Goal: Information Seeking & Learning: Learn about a topic

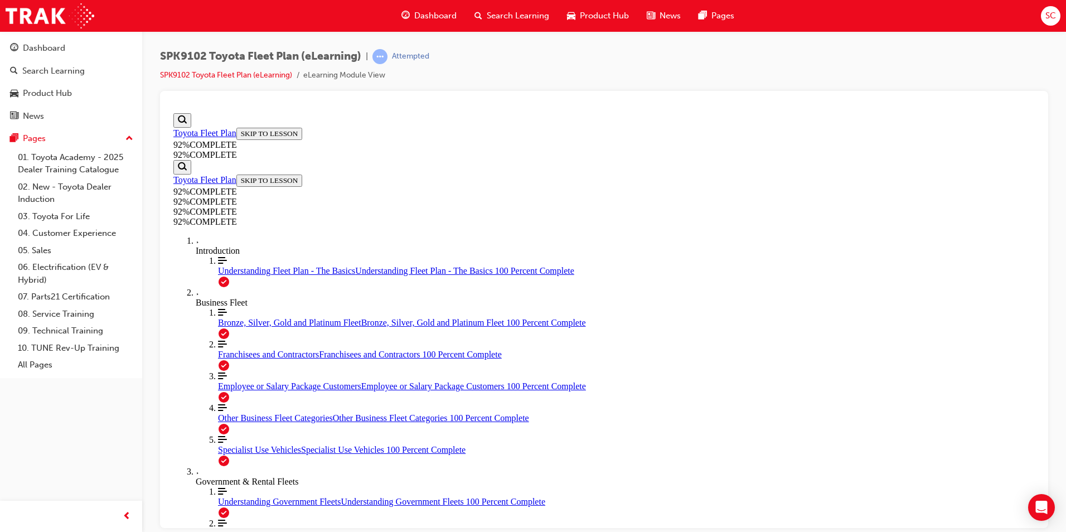
scroll to position [96, 0]
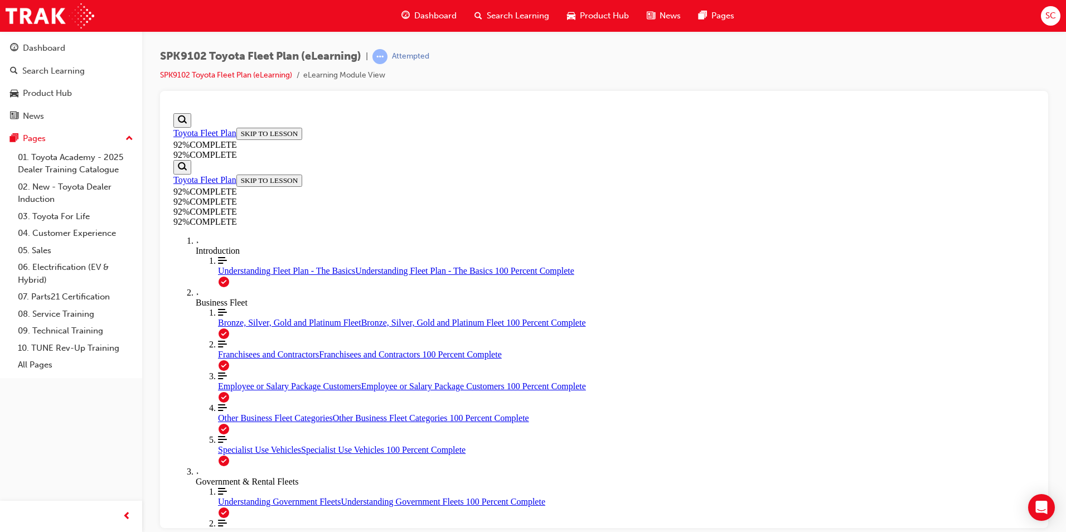
scroll to position [157, 0]
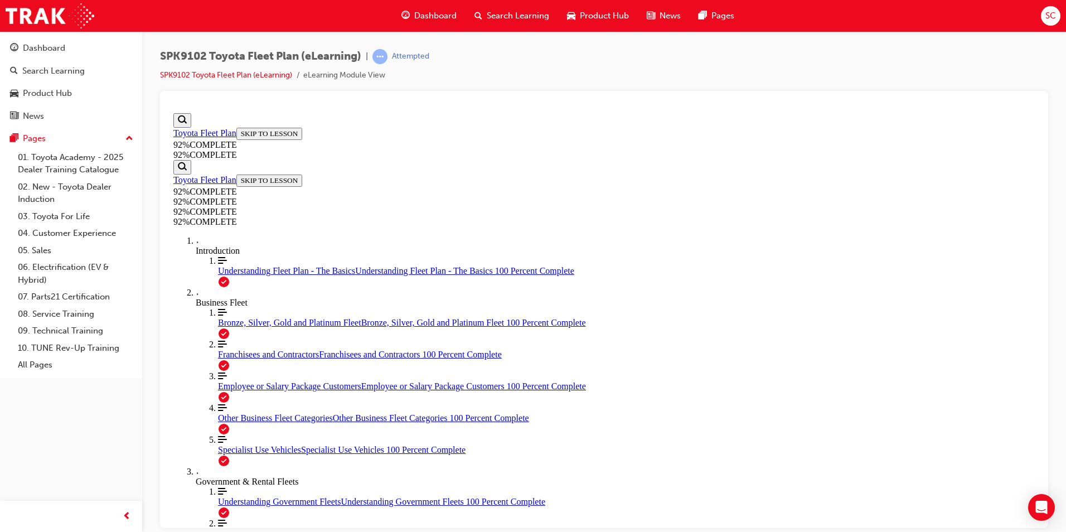
drag, startPoint x: 537, startPoint y: 375, endPoint x: 540, endPoint y: 380, distance: 5.7
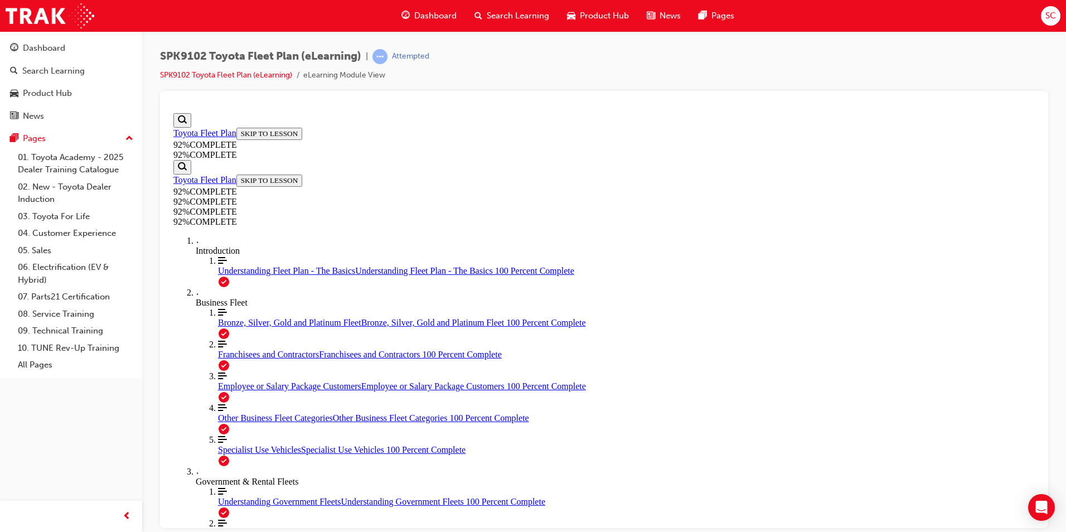
scroll to position [96, 0]
drag, startPoint x: 666, startPoint y: 477, endPoint x: 660, endPoint y: 475, distance: 6.5
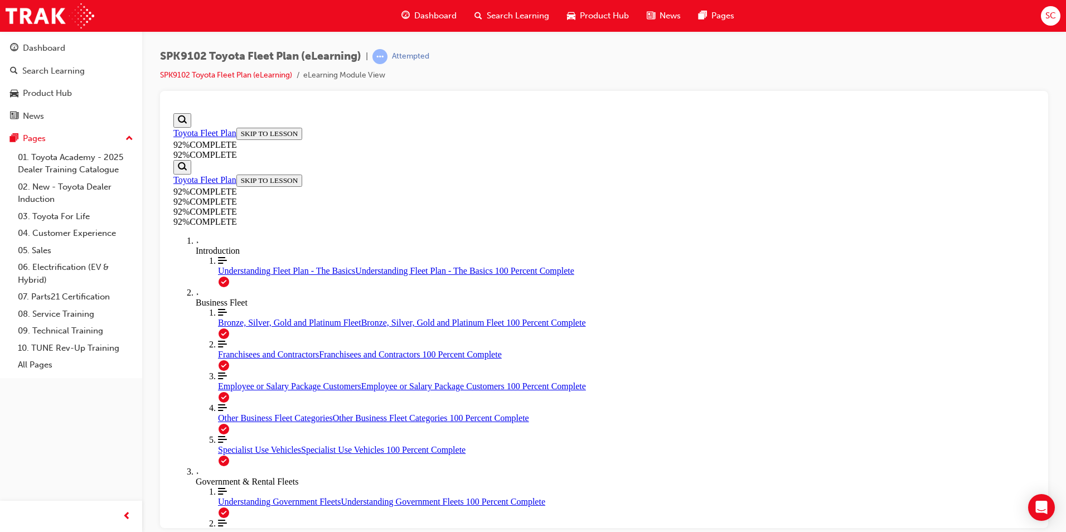
drag, startPoint x: 620, startPoint y: 359, endPoint x: 747, endPoint y: 311, distance: 135.7
drag, startPoint x: 640, startPoint y: 360, endPoint x: 735, endPoint y: 349, distance: 95.5
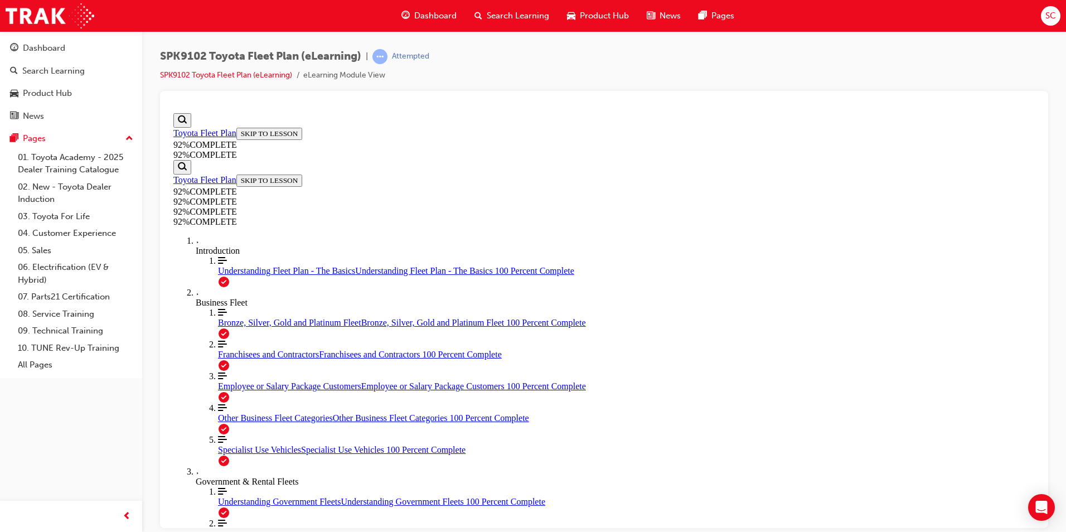
drag, startPoint x: 604, startPoint y: 398, endPoint x: 662, endPoint y: 396, distance: 57.5
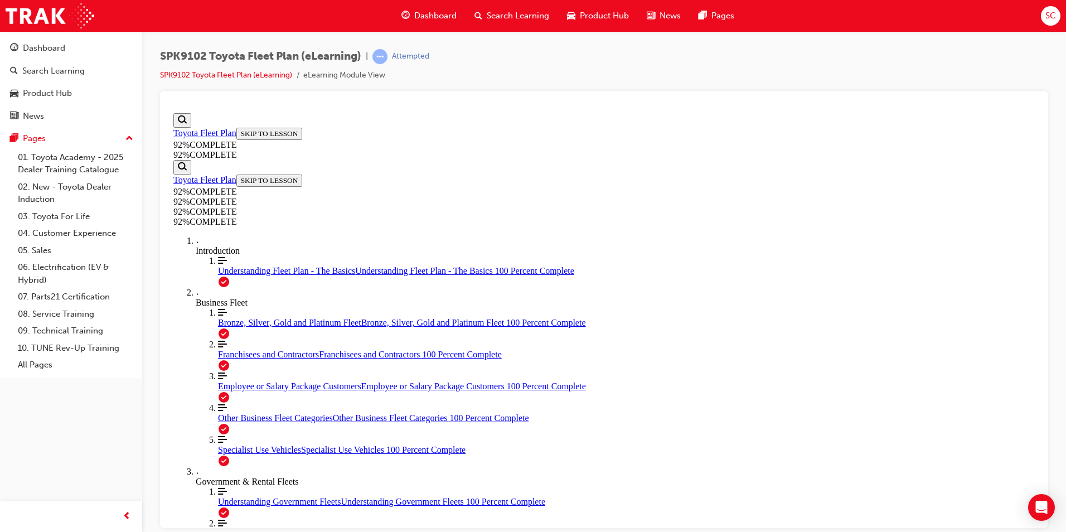
drag, startPoint x: 657, startPoint y: 388, endPoint x: 647, endPoint y: 417, distance: 30.2
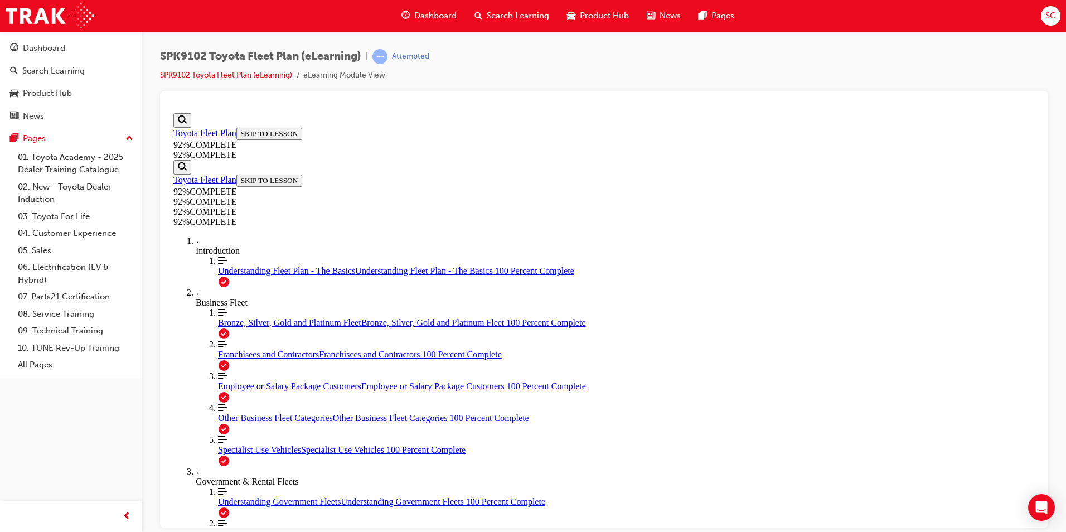
drag, startPoint x: 774, startPoint y: 385, endPoint x: 782, endPoint y: 370, distance: 17.0
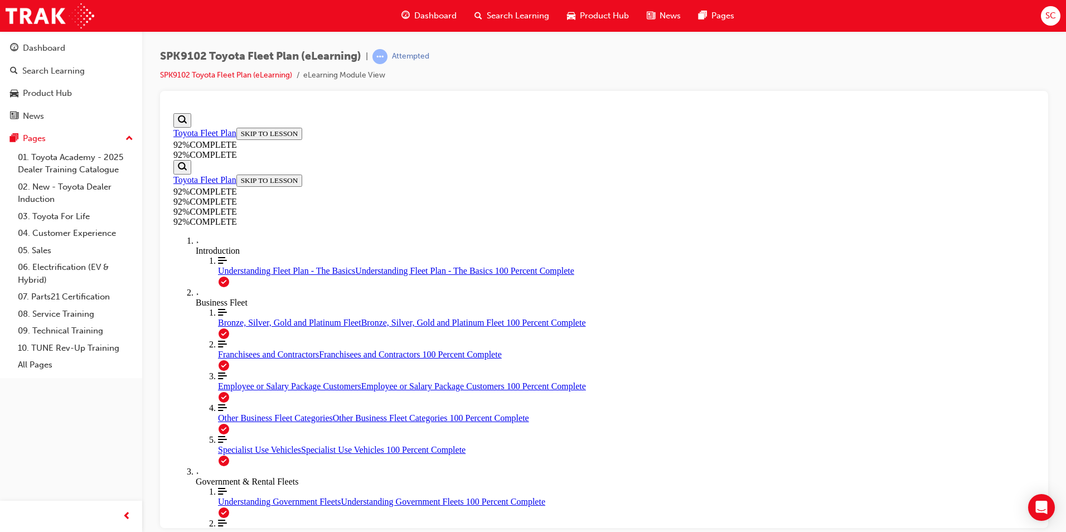
scroll to position [40, 0]
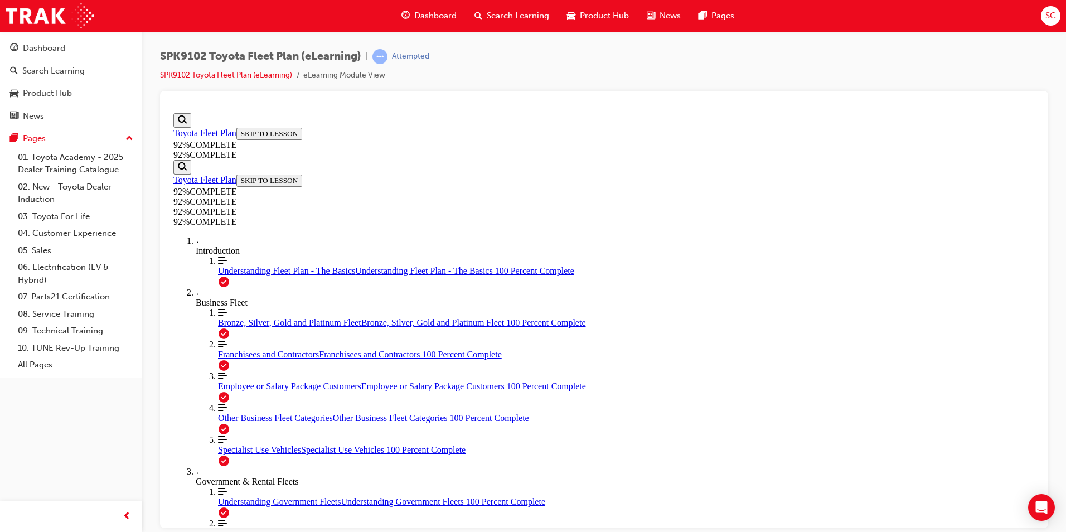
drag, startPoint x: 731, startPoint y: 402, endPoint x: 731, endPoint y: 394, distance: 7.8
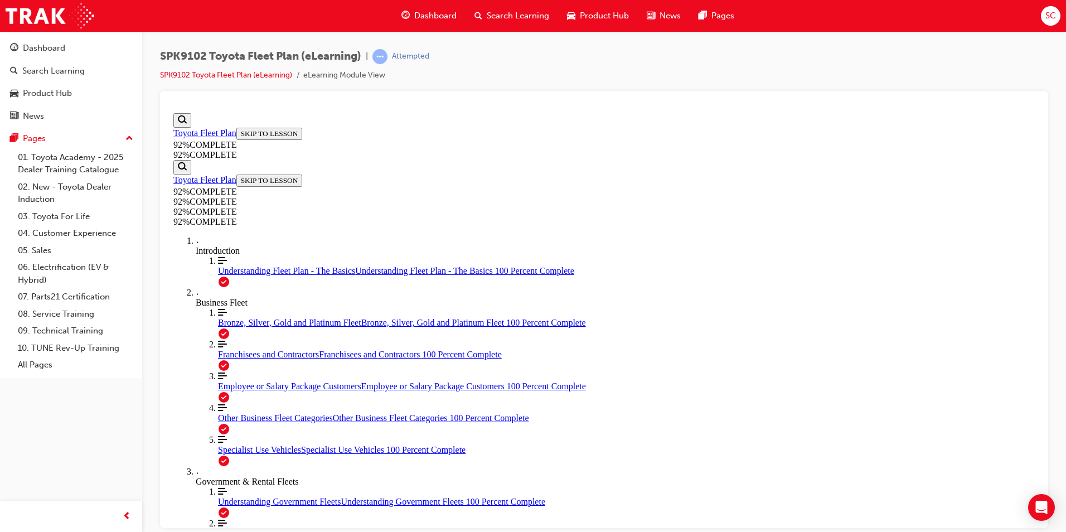
drag, startPoint x: 704, startPoint y: 463, endPoint x: 701, endPoint y: 473, distance: 10.1
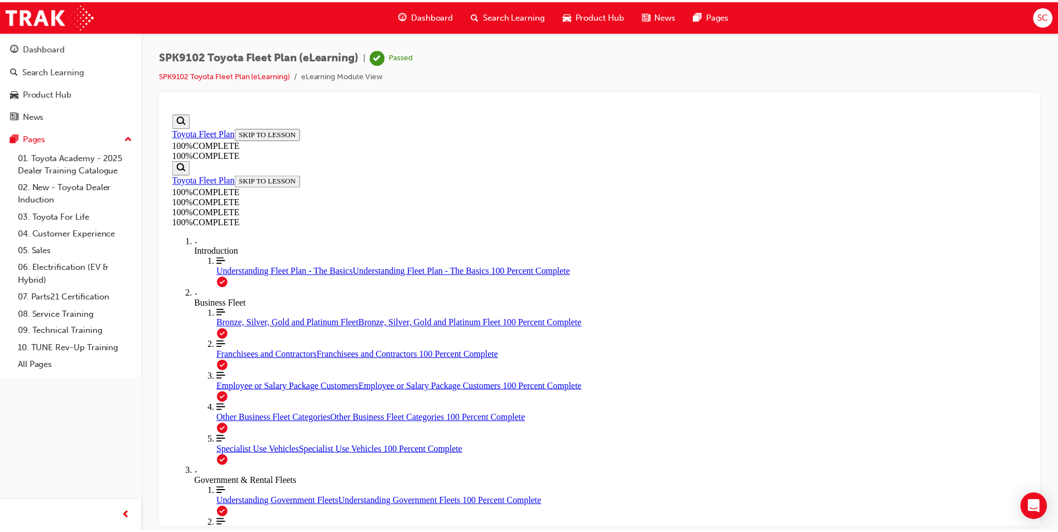
scroll to position [0, 0]
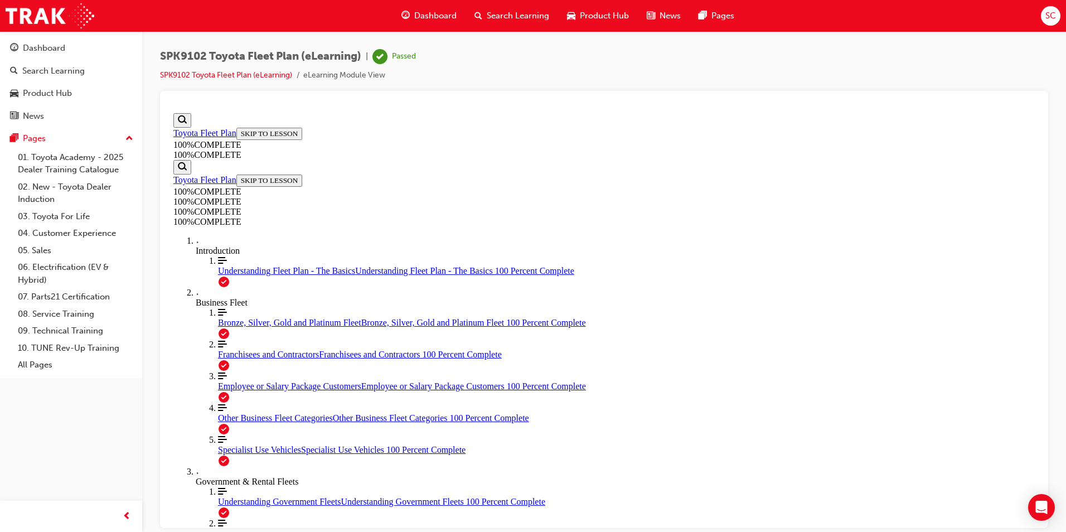
click at [441, 20] on span "Dashboard" at bounding box center [435, 15] width 42 height 13
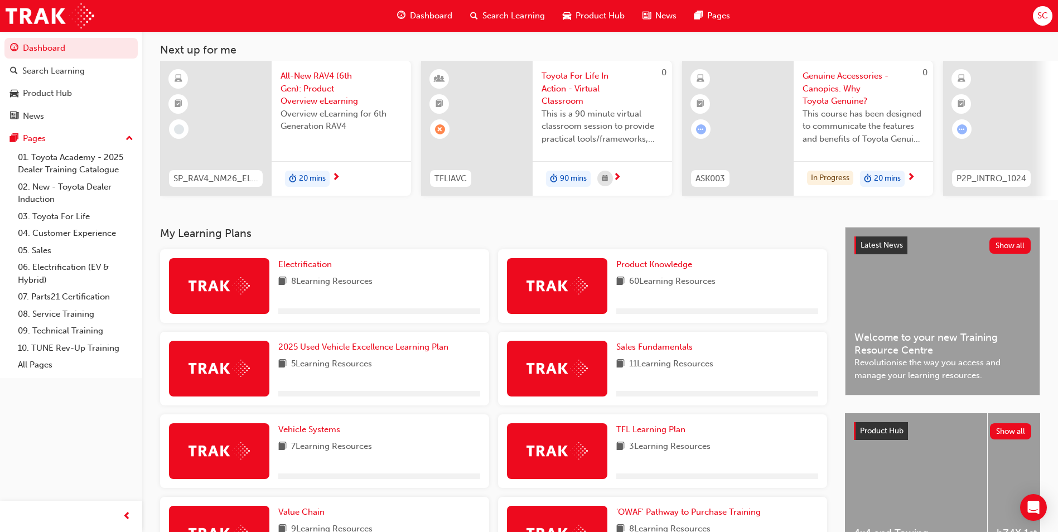
scroll to position [167, 0]
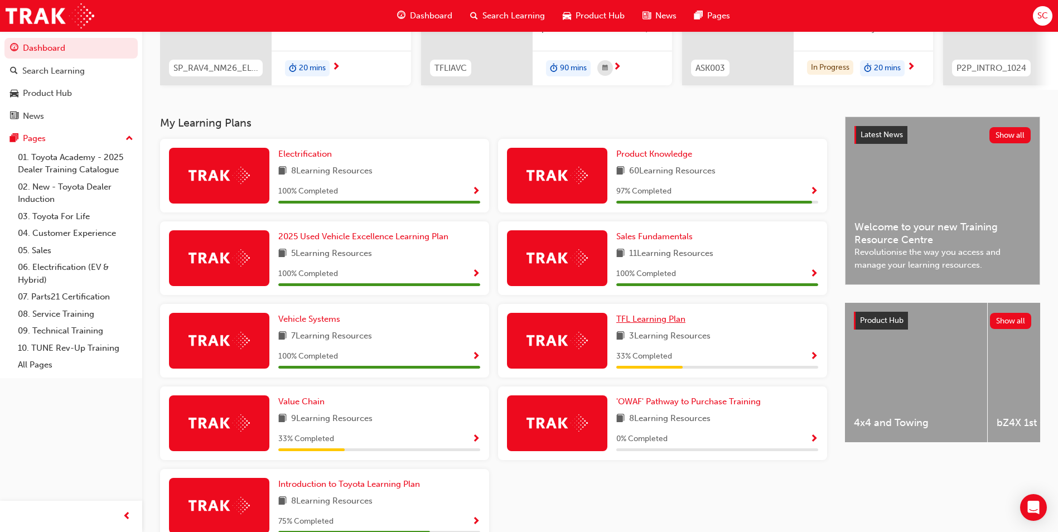
click at [662, 323] on span "TFL Learning Plan" at bounding box center [650, 319] width 69 height 10
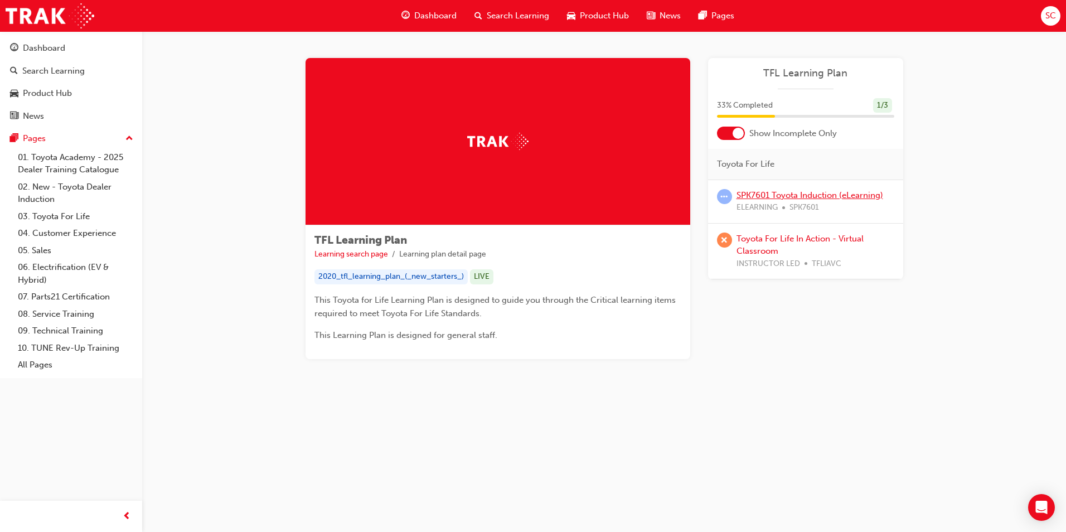
click at [817, 195] on link "SPK7601 Toyota Induction (eLearning)" at bounding box center [810, 195] width 147 height 10
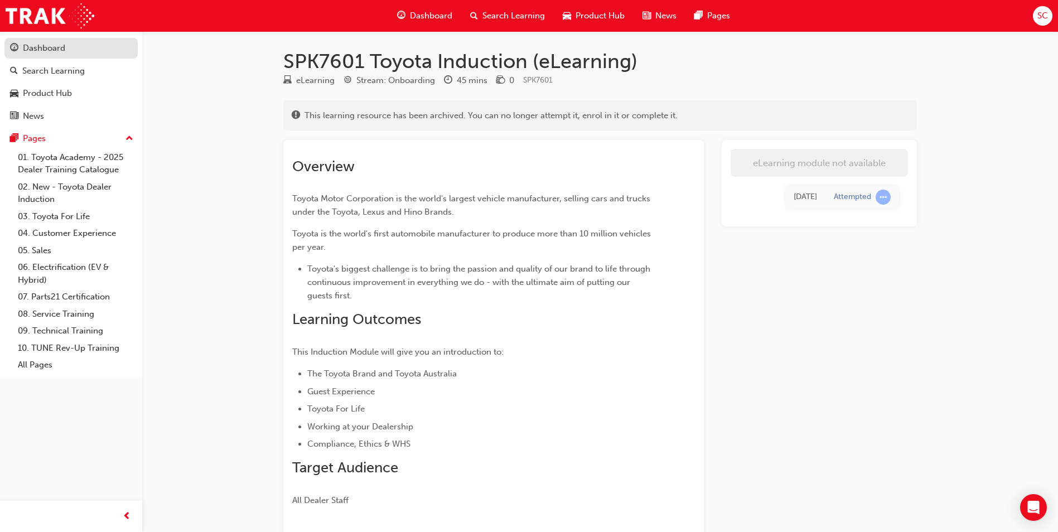
click at [62, 47] on div "Dashboard" at bounding box center [44, 48] width 42 height 13
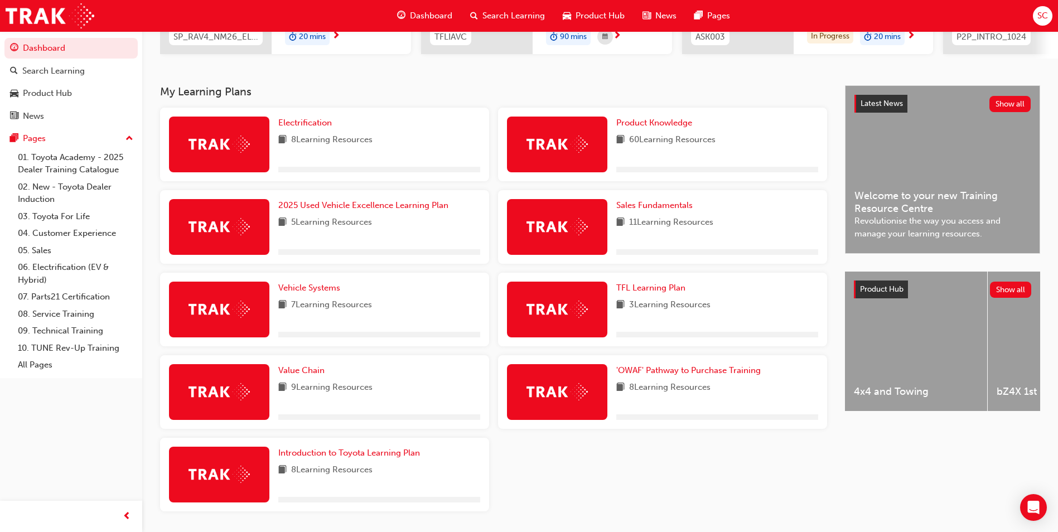
scroll to position [223, 0]
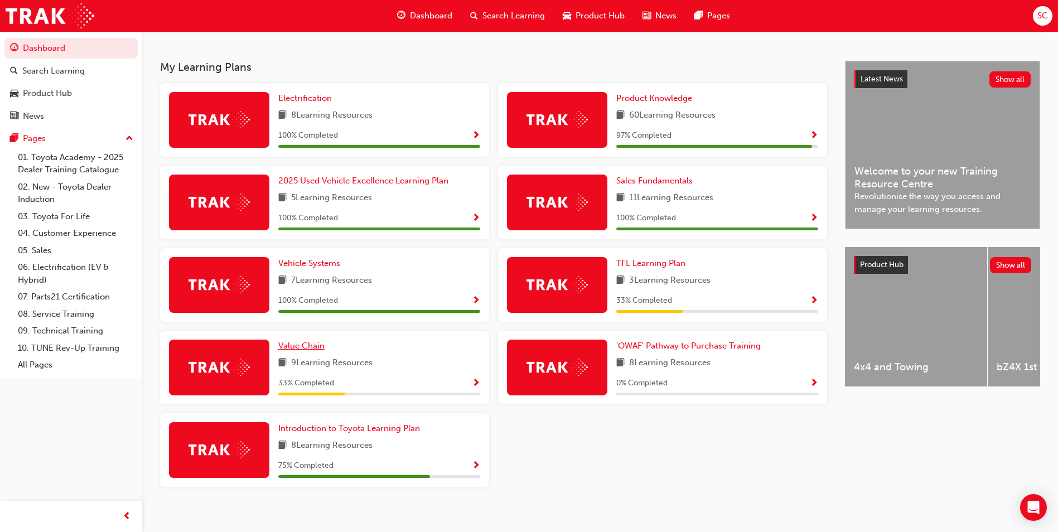
click at [296, 350] on span "Value Chain" at bounding box center [301, 346] width 46 height 10
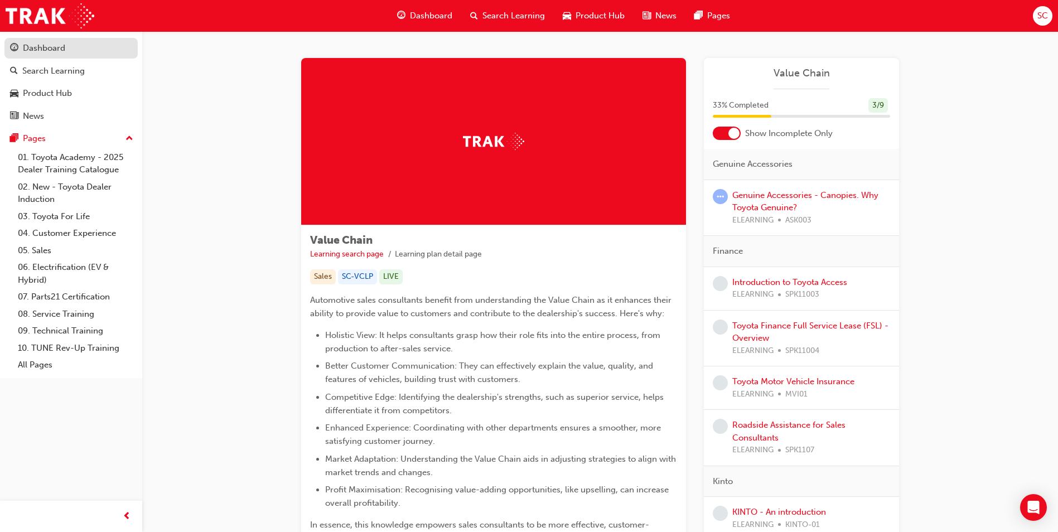
drag, startPoint x: 3, startPoint y: 50, endPoint x: 22, endPoint y: 45, distance: 19.6
click at [4, 50] on div "Dashboard Search Learning Product Hub News Pages Pages 01. Toyota Academy - 202…" at bounding box center [71, 204] width 142 height 347
click at [22, 45] on div "Dashboard" at bounding box center [71, 48] width 122 height 14
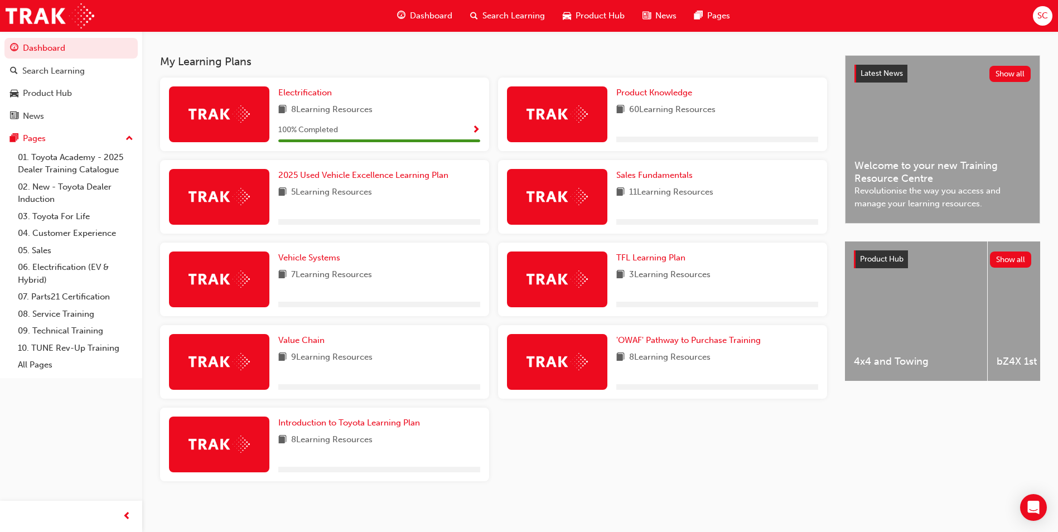
scroll to position [237, 0]
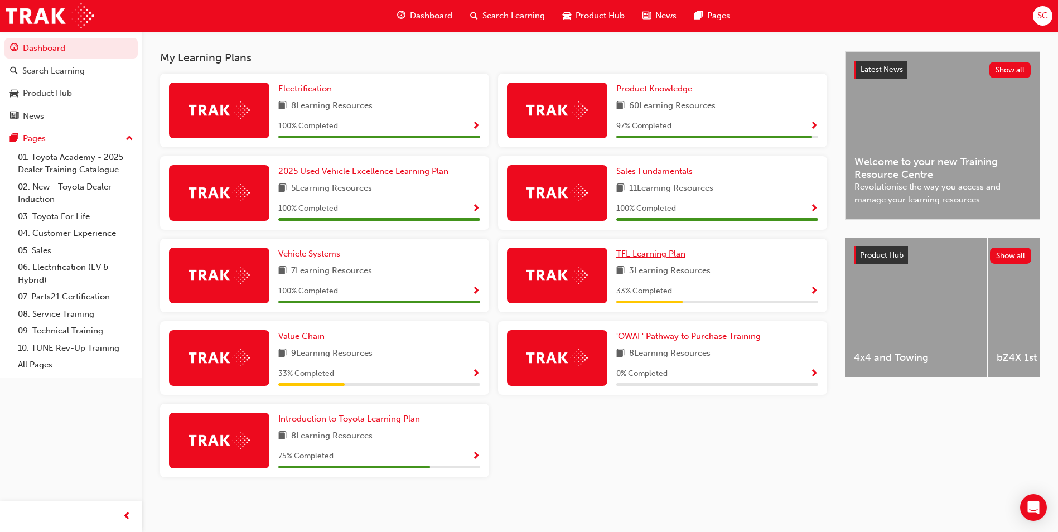
click at [670, 255] on span "TFL Learning Plan" at bounding box center [650, 254] width 69 height 10
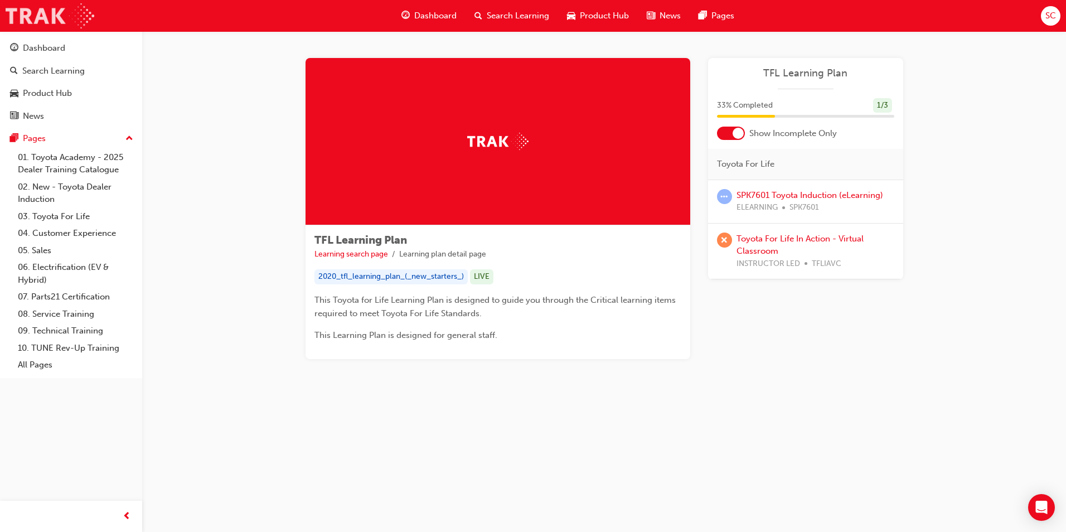
click at [37, 18] on img at bounding box center [50, 15] width 89 height 25
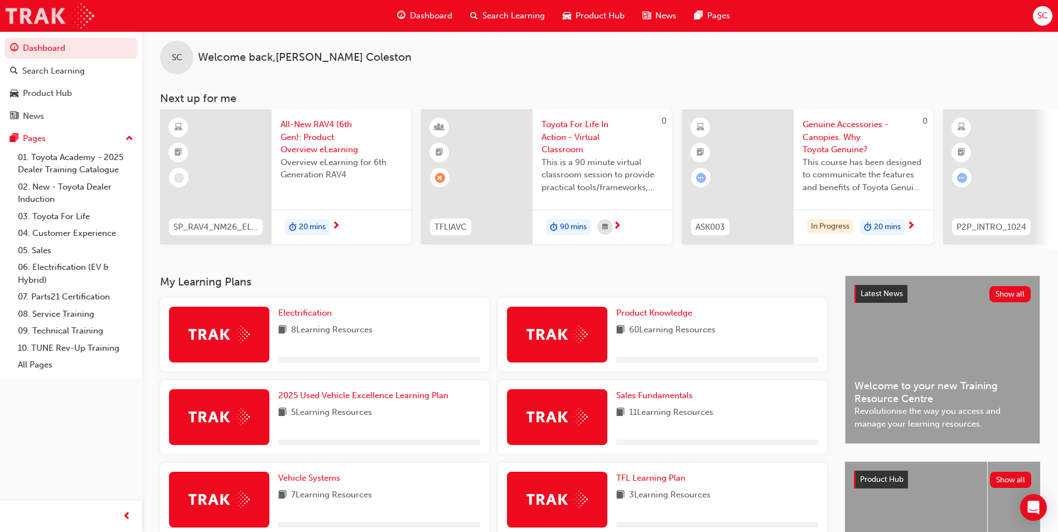
scroll to position [237, 0]
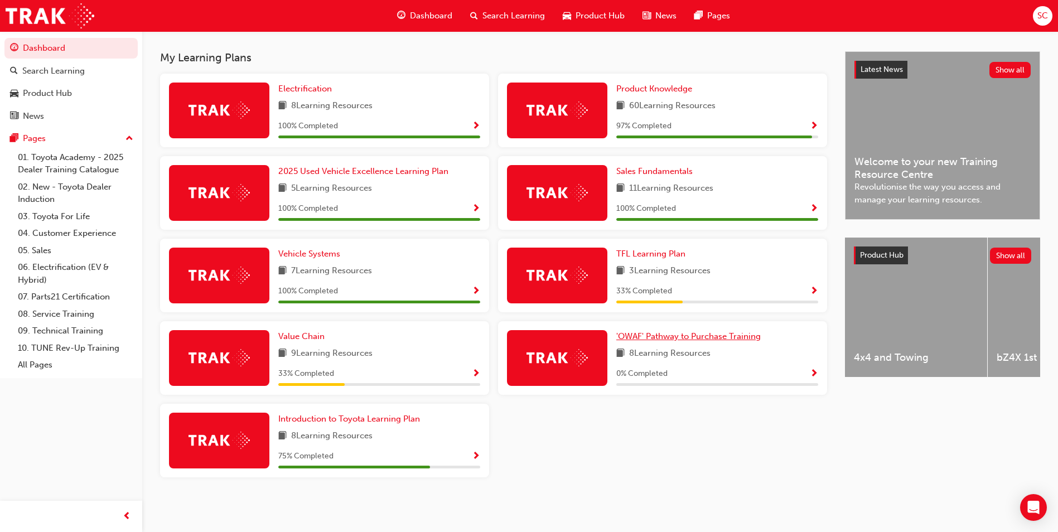
click at [676, 334] on span "'OWAF' Pathway to Purchase Training" at bounding box center [688, 336] width 144 height 10
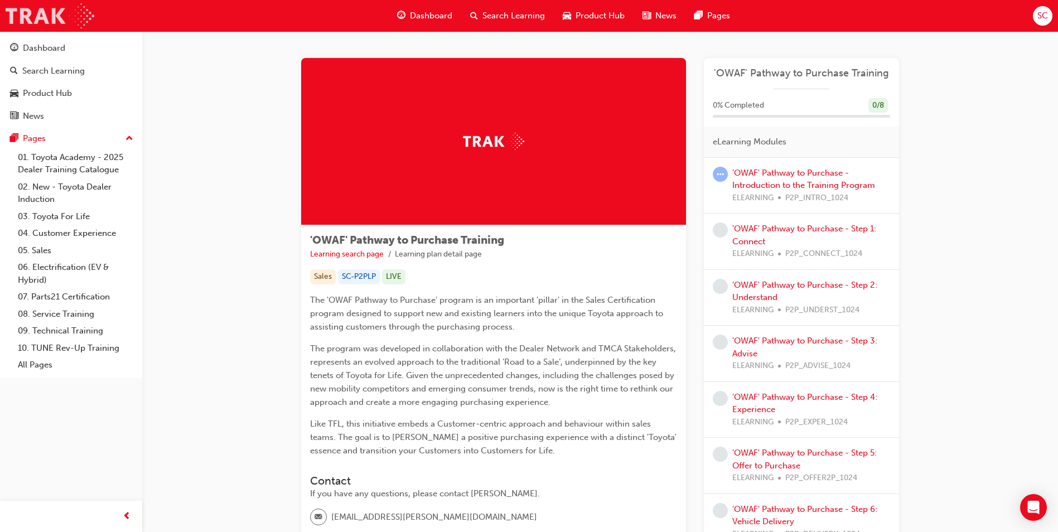
click at [31, 18] on img at bounding box center [50, 15] width 89 height 25
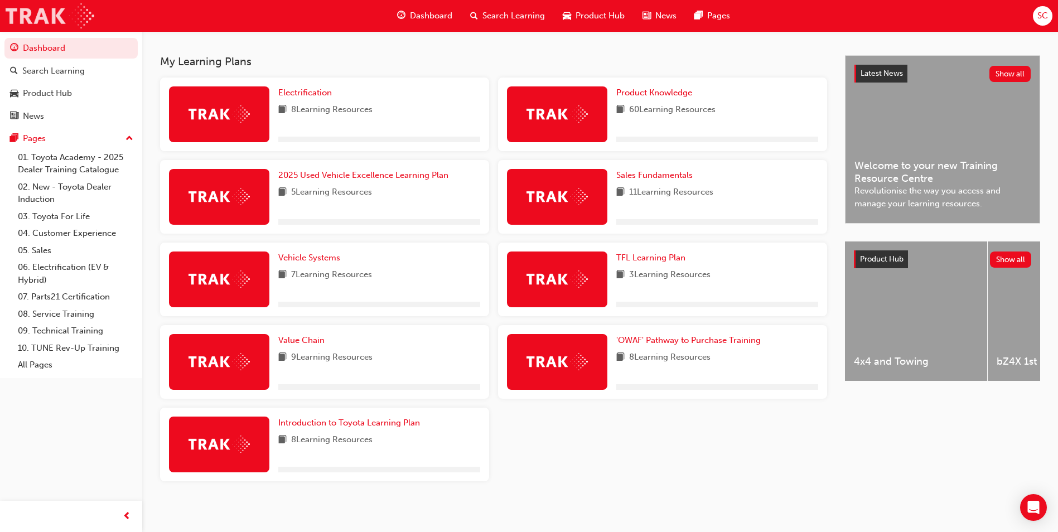
scroll to position [237, 0]
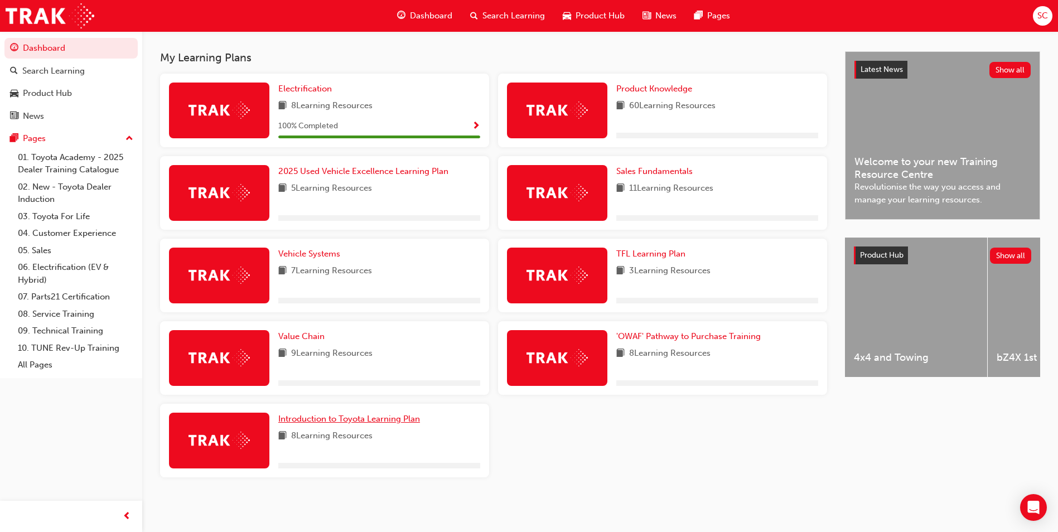
click at [367, 414] on span "Introduction to Toyota Learning Plan" at bounding box center [349, 419] width 142 height 10
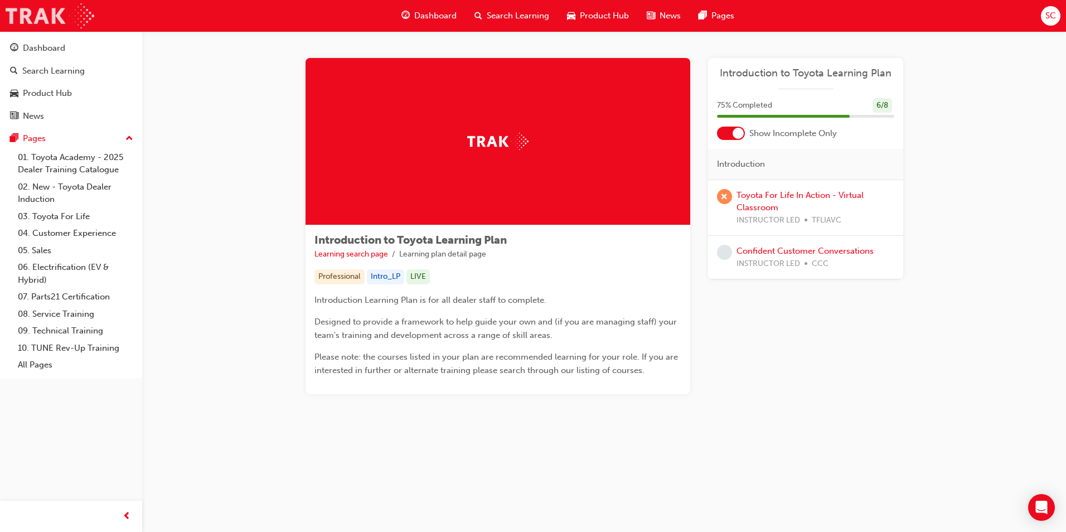
click at [74, 18] on img at bounding box center [50, 15] width 89 height 25
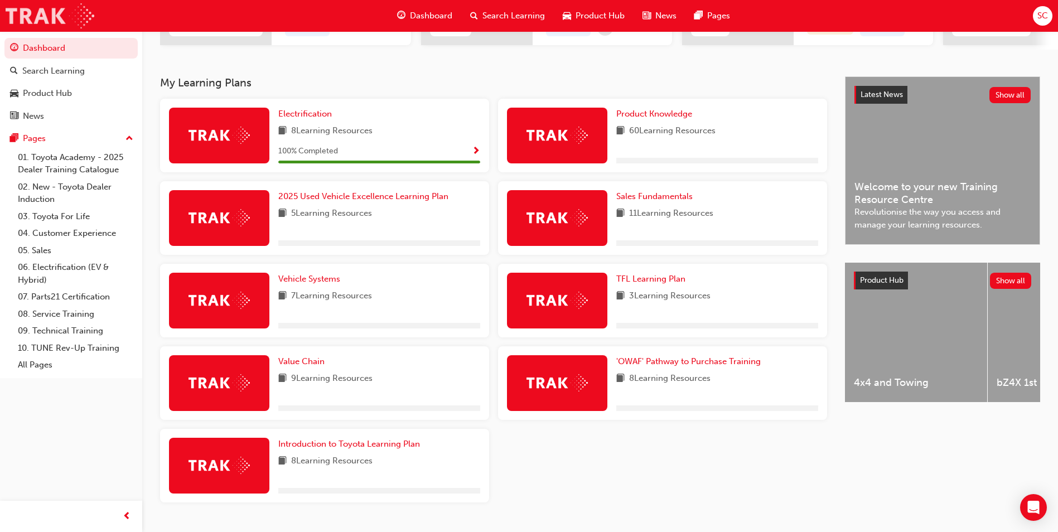
scroll to position [237, 0]
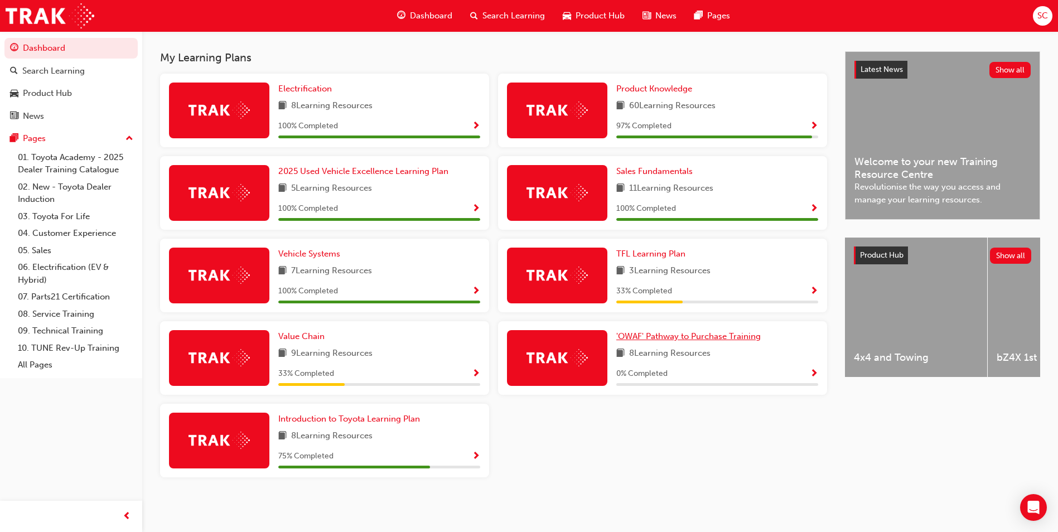
click at [656, 338] on span "'OWAF' Pathway to Purchase Training" at bounding box center [688, 336] width 144 height 10
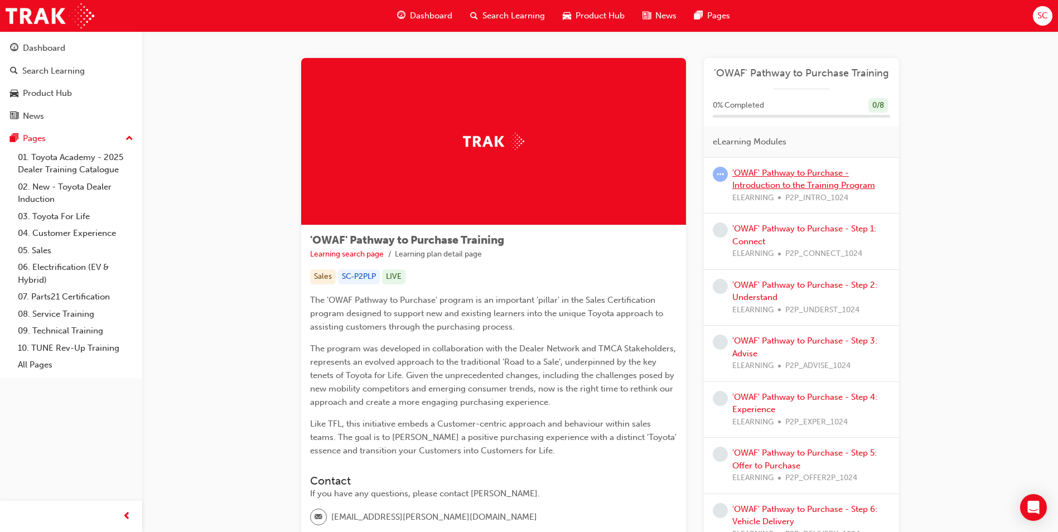
click at [763, 175] on link "'OWAF' Pathway to Purchase - Introduction to the Training Program" at bounding box center [803, 179] width 143 height 23
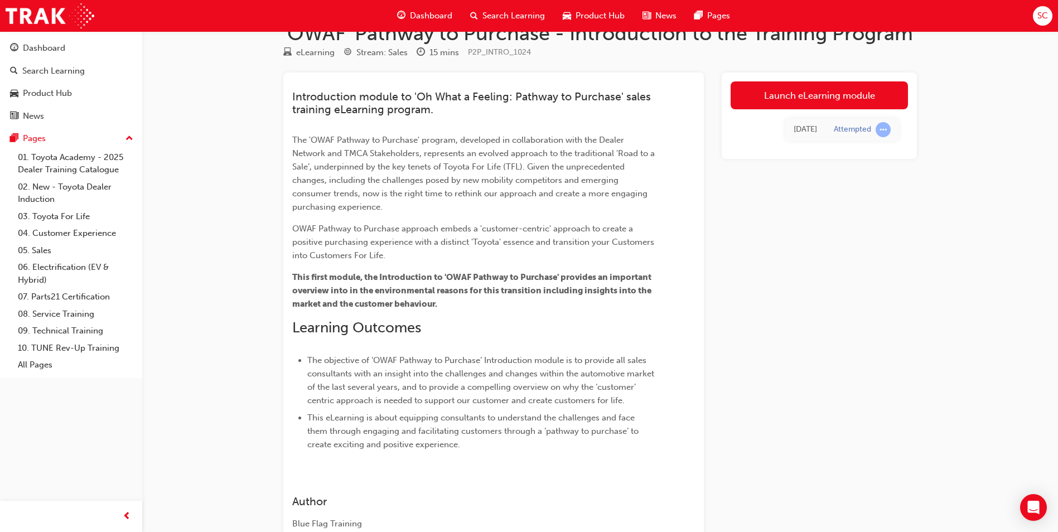
scroll to position [56, 0]
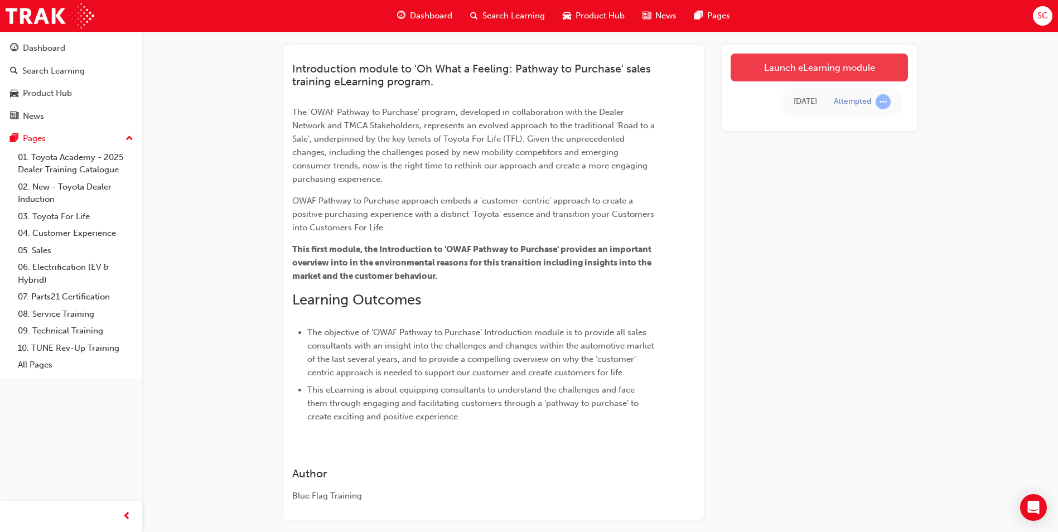
click at [830, 79] on link "Launch eLearning module" at bounding box center [819, 68] width 177 height 28
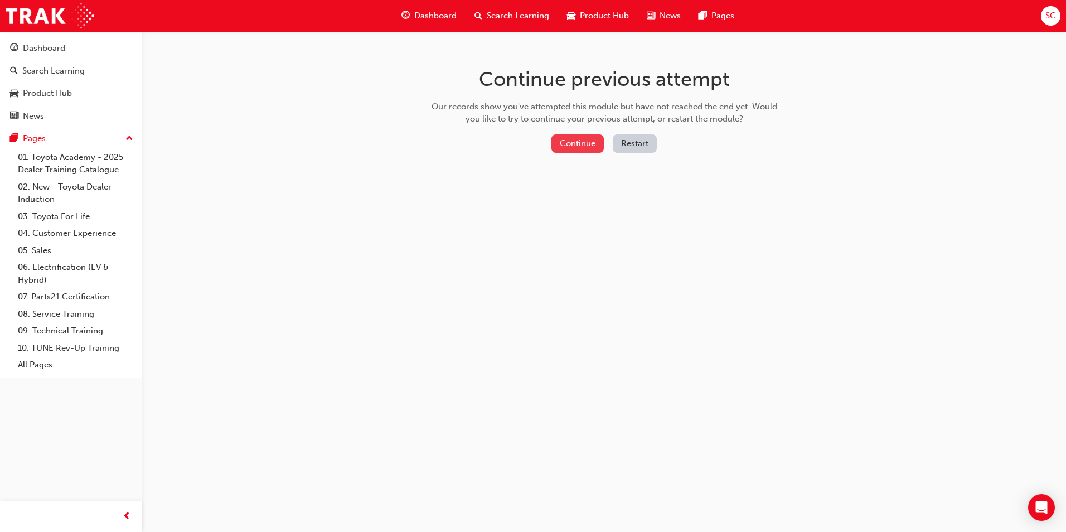
click at [569, 139] on button "Continue" at bounding box center [578, 143] width 52 height 18
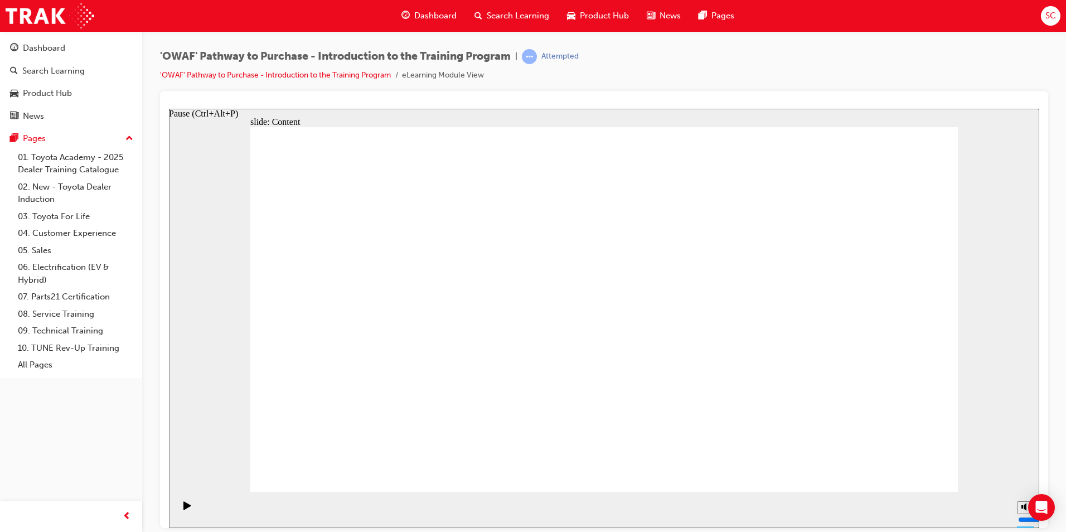
click at [178, 511] on div "Pause (Ctrl+Alt+P)" at bounding box center [187, 510] width 19 height 19
click at [183, 509] on icon "Pause (Ctrl+Alt+P)" at bounding box center [186, 505] width 7 height 8
